Goal: Task Accomplishment & Management: Manage account settings

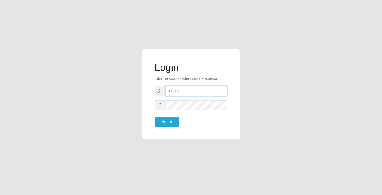
drag, startPoint x: 0, startPoint y: 0, endPoint x: 186, endPoint y: 88, distance: 206.1
click at [186, 88] on input "text" at bounding box center [196, 91] width 62 height 10
type input "franciscojunior@bemais"
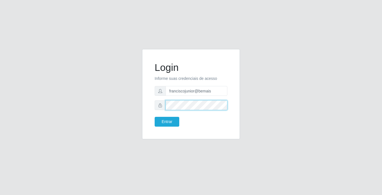
click at [155, 117] on button "Entrar" at bounding box center [167, 122] width 25 height 10
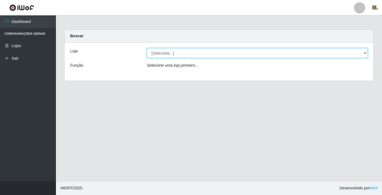
click at [178, 53] on select "[Selecione...] Bemais Supermercados - [GEOGRAPHIC_DATA]" at bounding box center [257, 53] width 221 height 10
select select "250"
click at [147, 48] on select "[Selecione...] Bemais Supermercados - [GEOGRAPHIC_DATA]" at bounding box center [257, 53] width 221 height 10
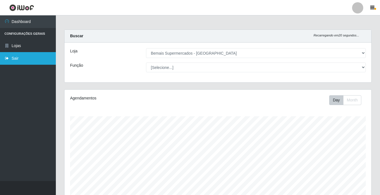
click at [18, 54] on link "Sair" at bounding box center [28, 58] width 56 height 13
